Goal: Information Seeking & Learning: Learn about a topic

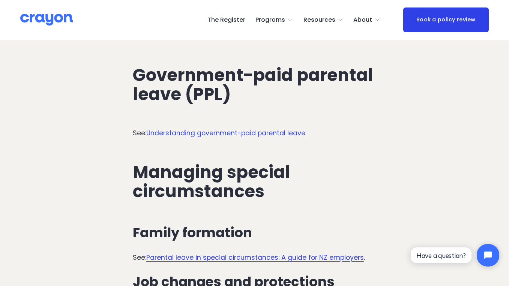
scroll to position [1839, 0]
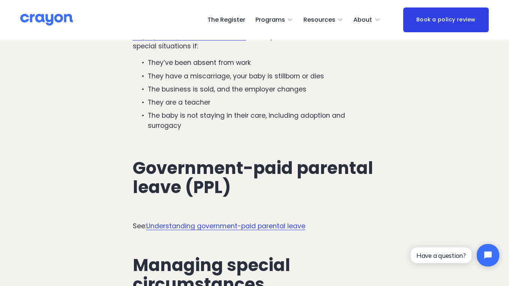
click at [271, 231] on link "Understanding government-paid parental leave" at bounding box center [225, 225] width 159 height 9
